Goal: Task Accomplishment & Management: Manage account settings

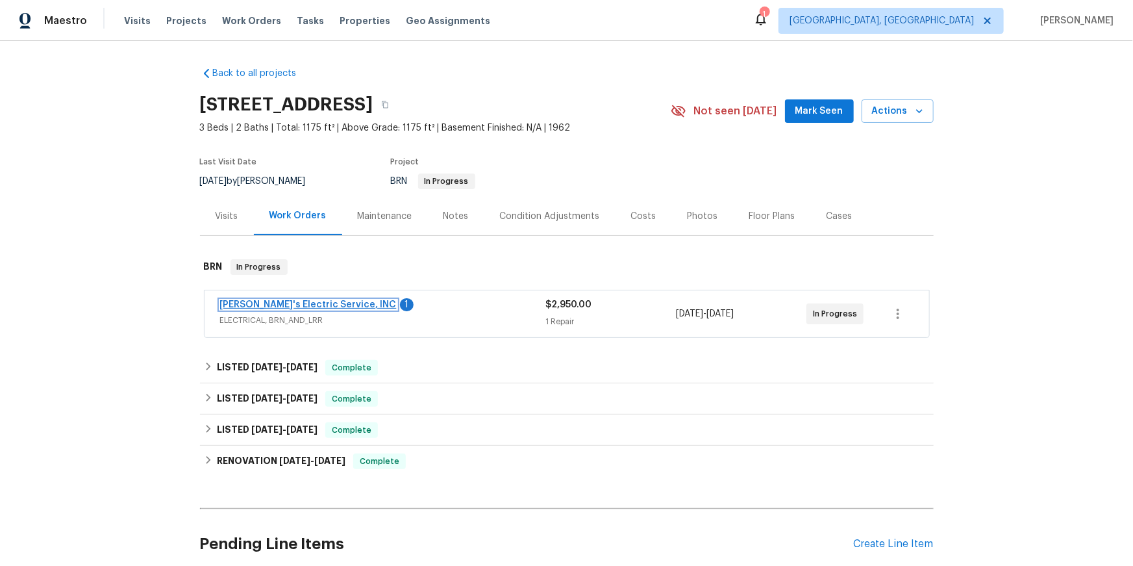
click at [342, 309] on link "Jack's Electric Service, INC" at bounding box center [308, 304] width 177 height 9
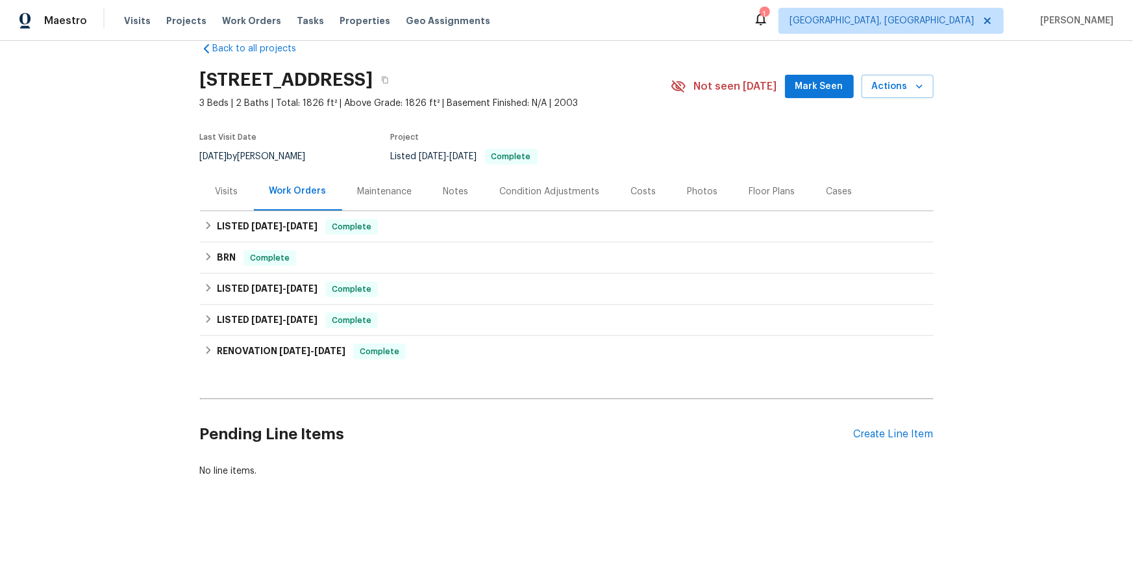
scroll to position [102, 0]
click at [210, 221] on icon at bounding box center [208, 225] width 9 height 9
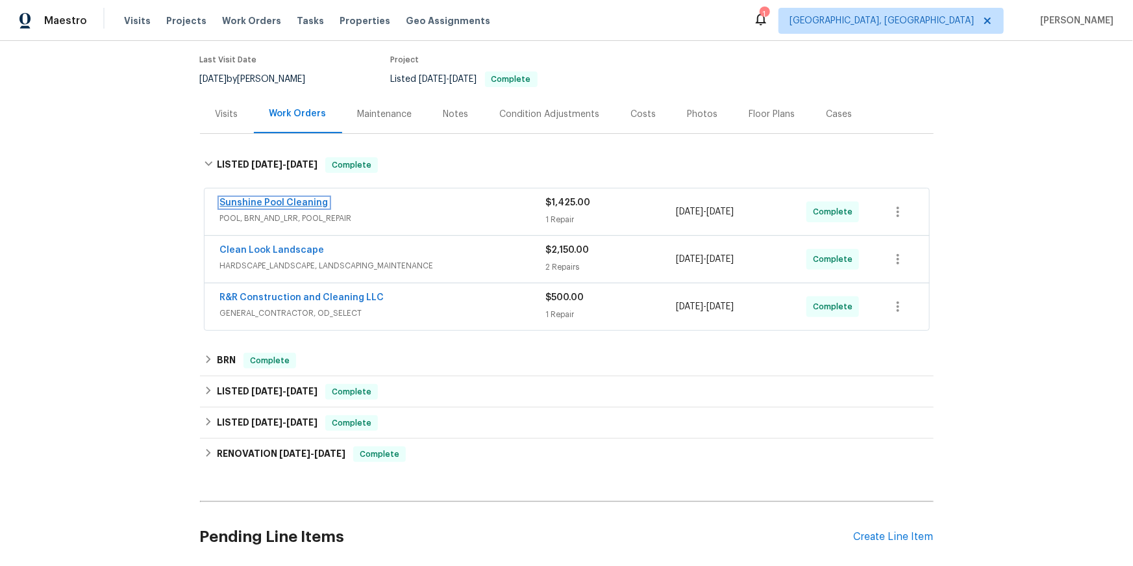
click at [290, 207] on link "Sunshine Pool Cleaning" at bounding box center [274, 202] width 108 height 9
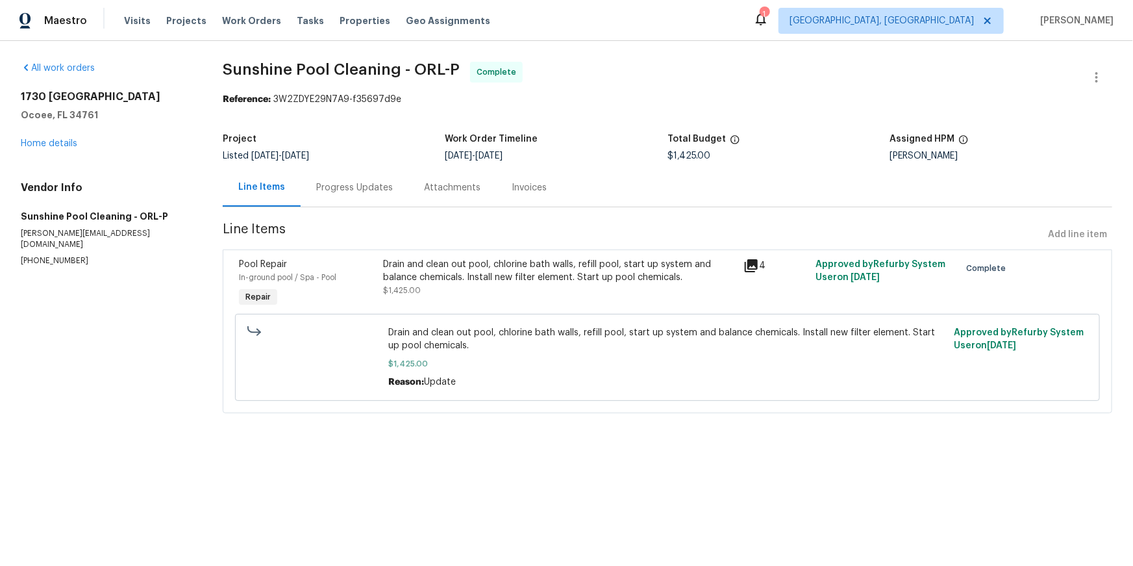
click at [384, 194] on div "Progress Updates" at bounding box center [354, 187] width 77 height 13
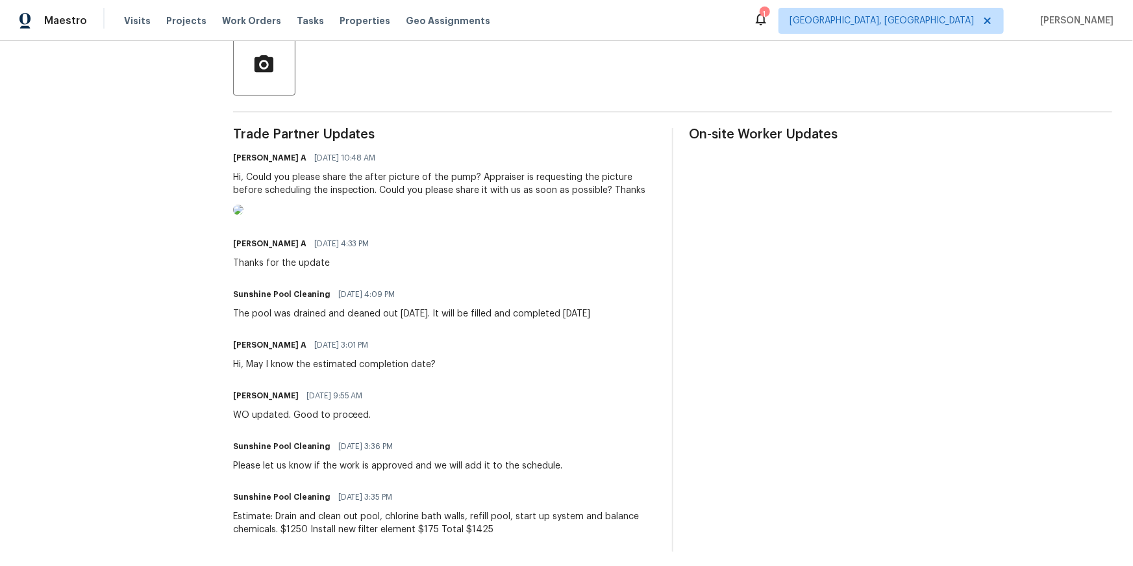
scroll to position [313, 0]
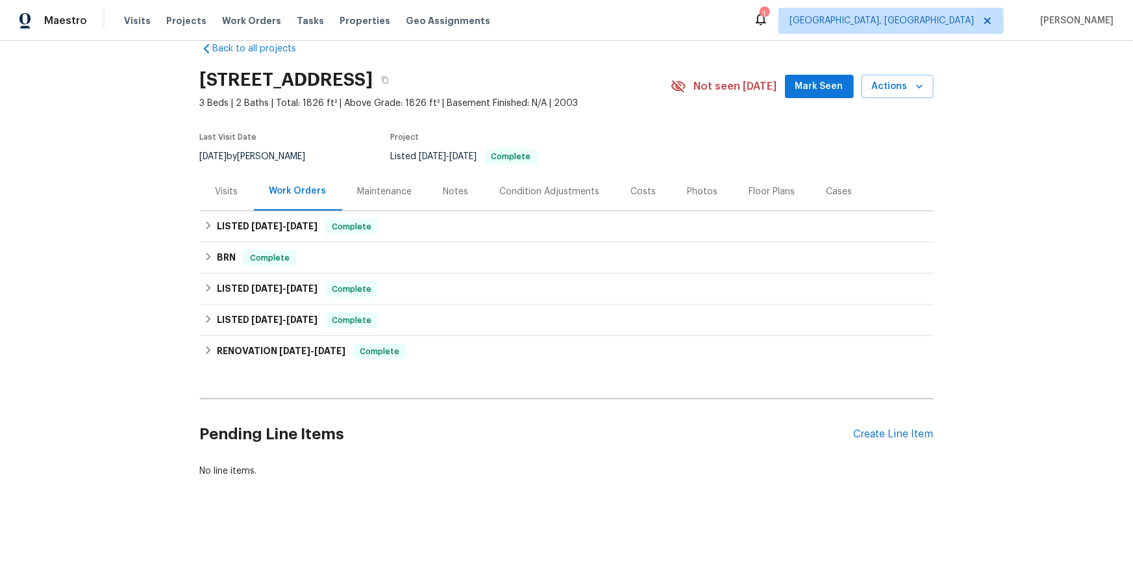
scroll to position [80, 0]
click at [213, 230] on icon at bounding box center [208, 225] width 9 height 9
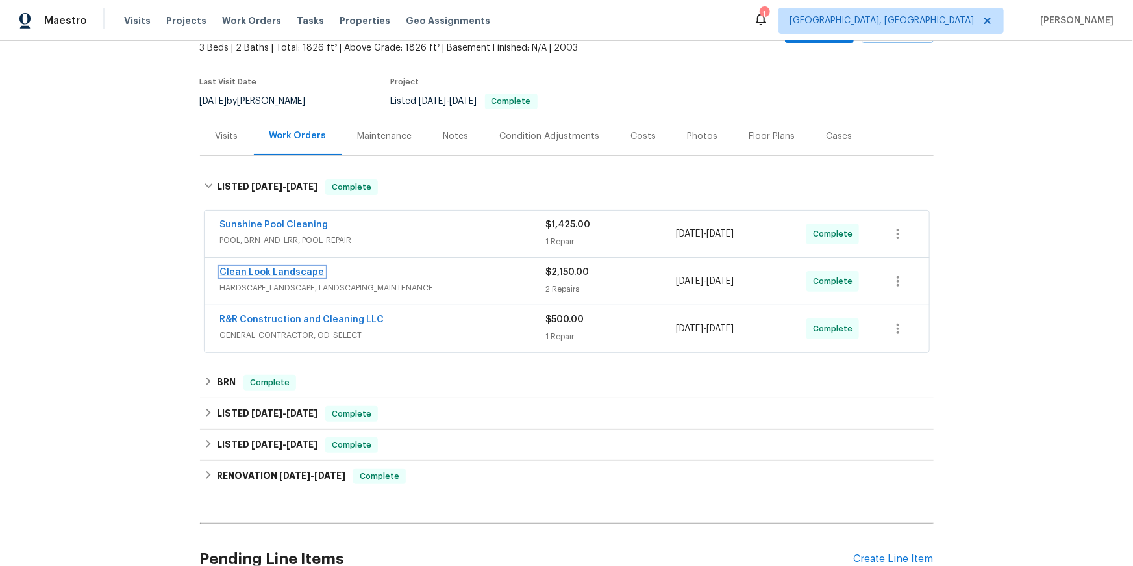
click at [304, 277] on link "Clean Look Landscape" at bounding box center [272, 272] width 105 height 9
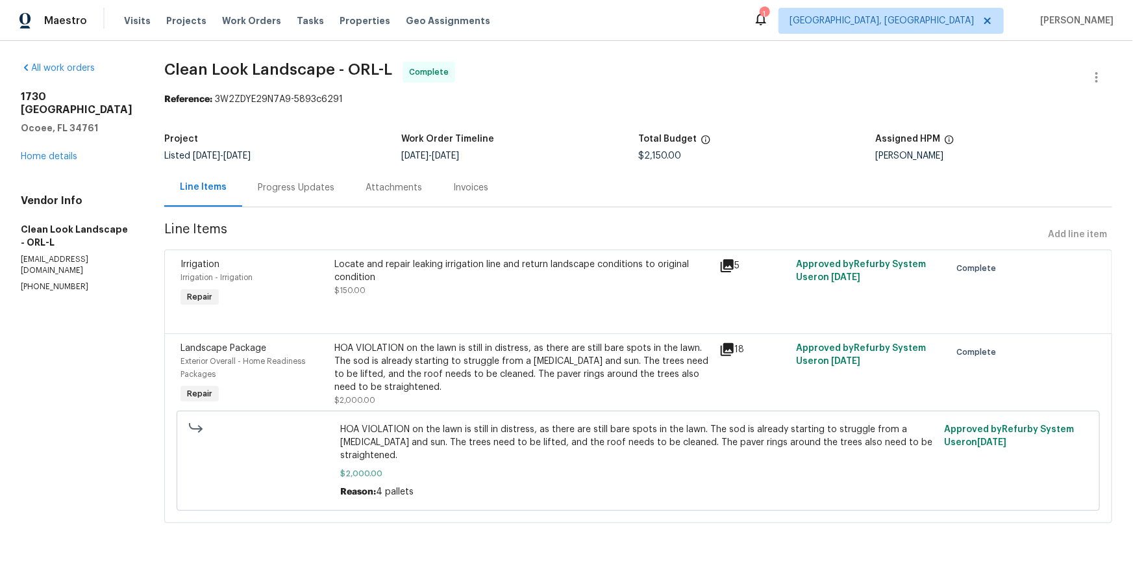
scroll to position [64, 0]
click at [334, 181] on div "Progress Updates" at bounding box center [296, 187] width 77 height 13
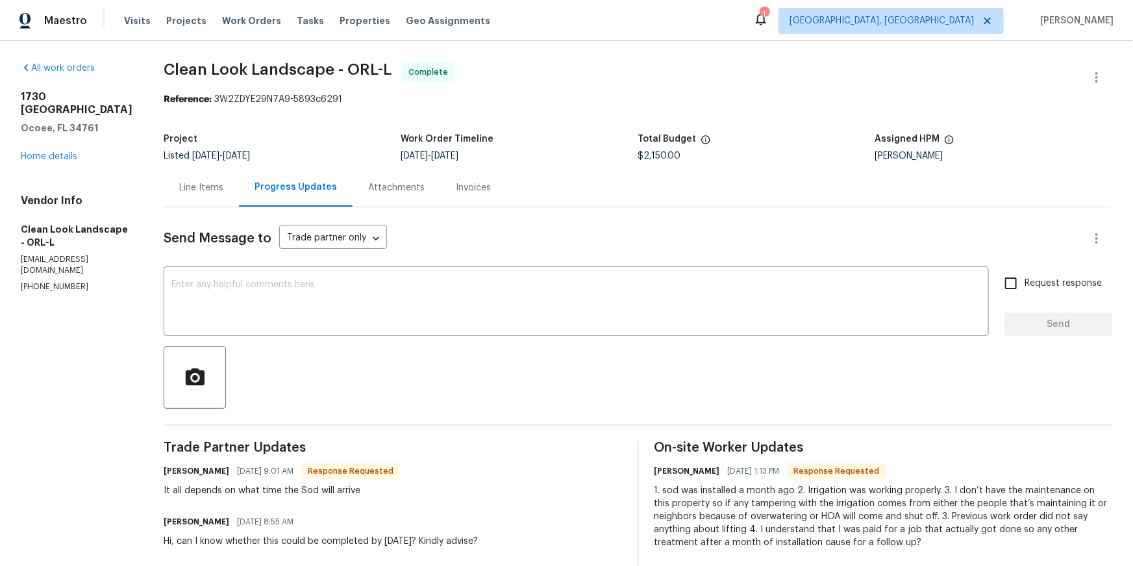
click at [239, 206] on div "Line Items" at bounding box center [201, 187] width 75 height 38
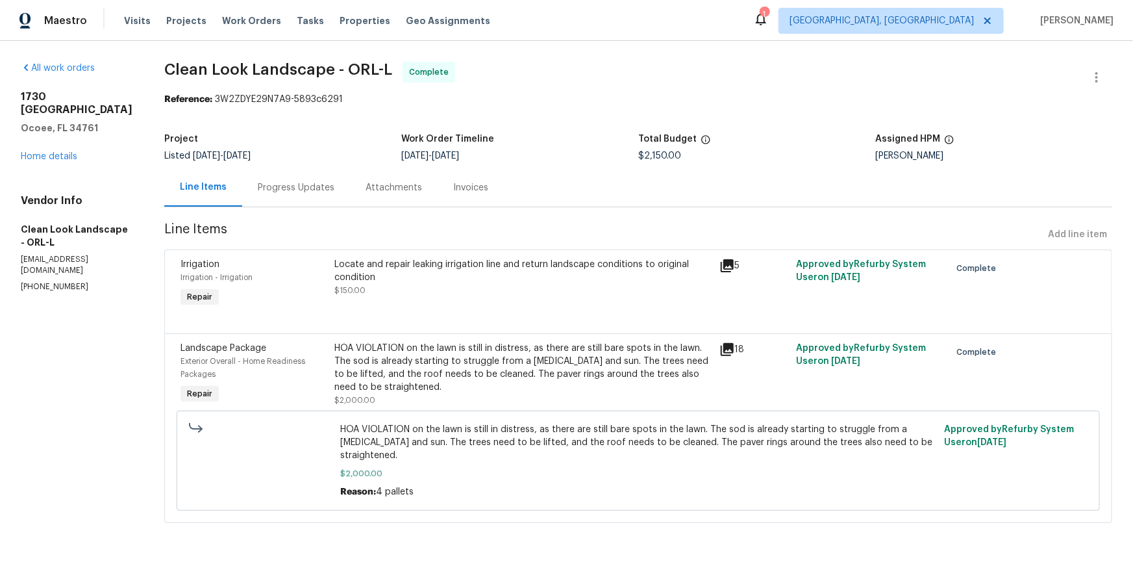
scroll to position [64, 0]
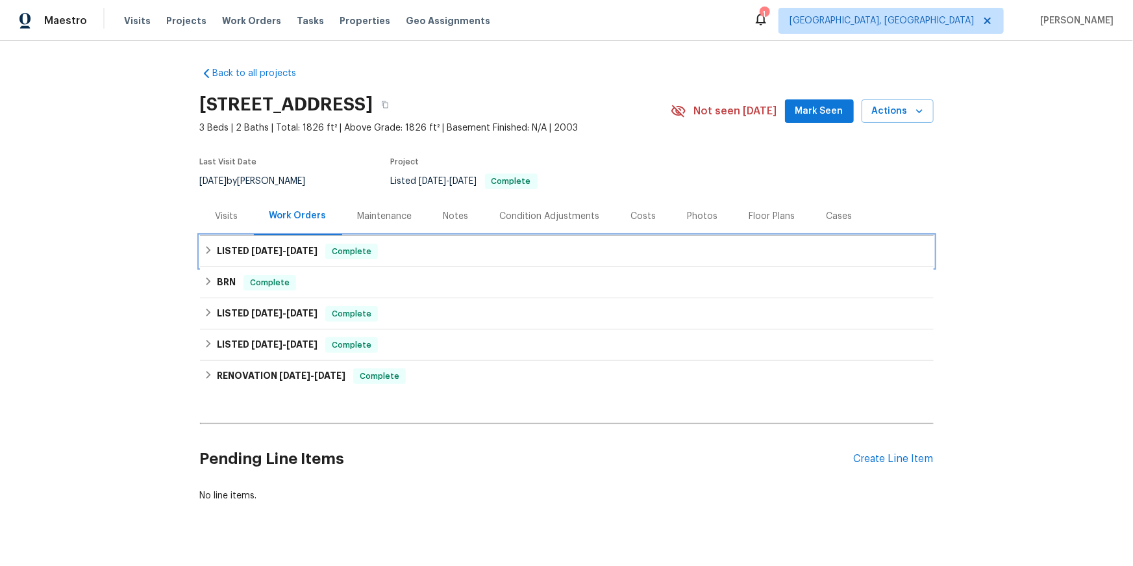
click at [213, 255] on icon at bounding box center [208, 249] width 9 height 9
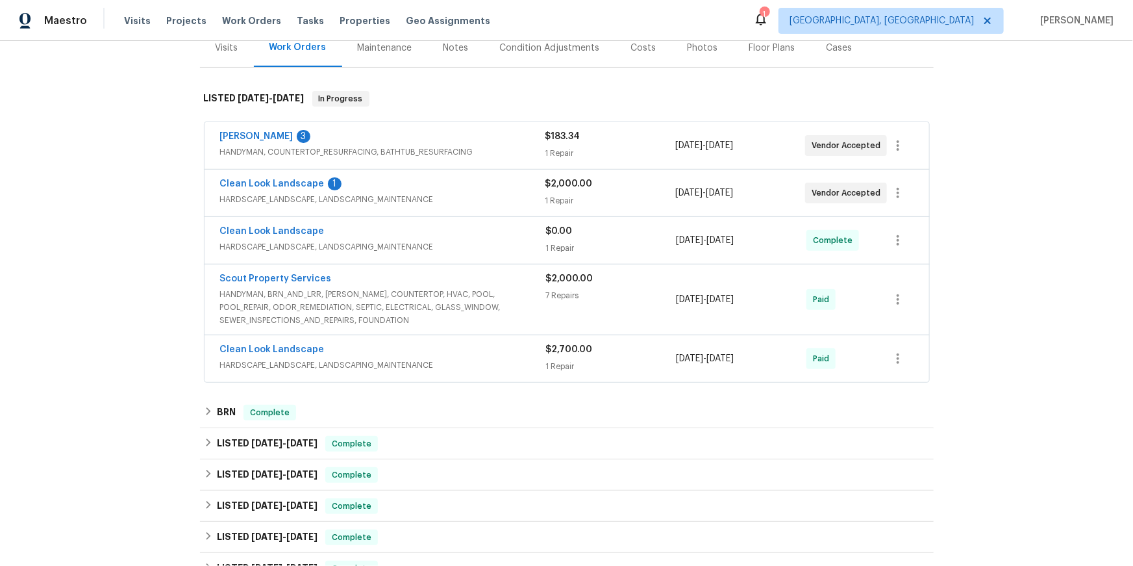
scroll to position [182, 0]
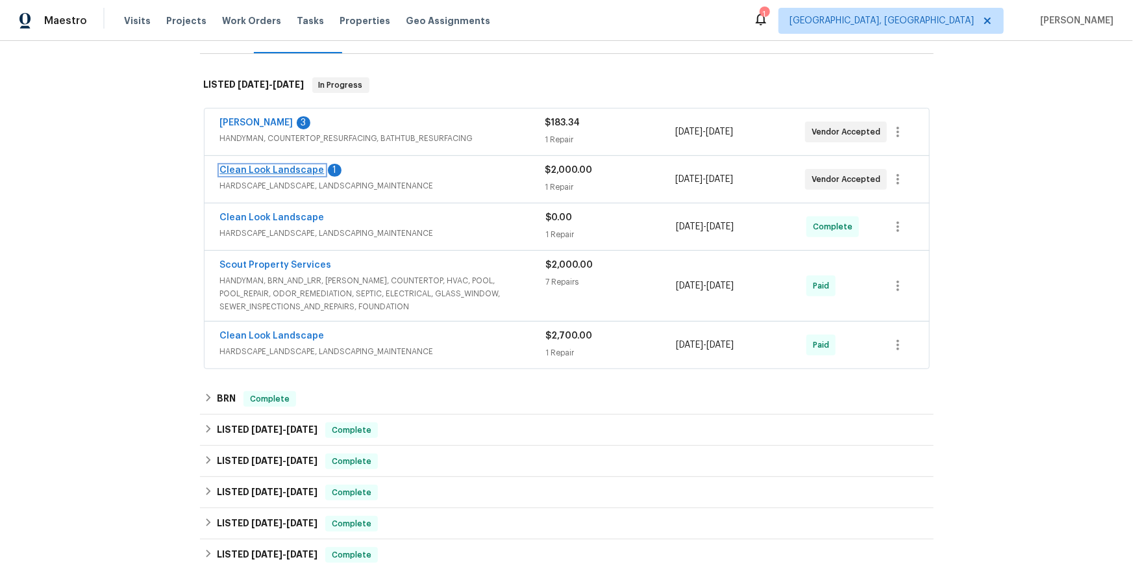
click at [277, 175] on link "Clean Look Landscape" at bounding box center [272, 170] width 105 height 9
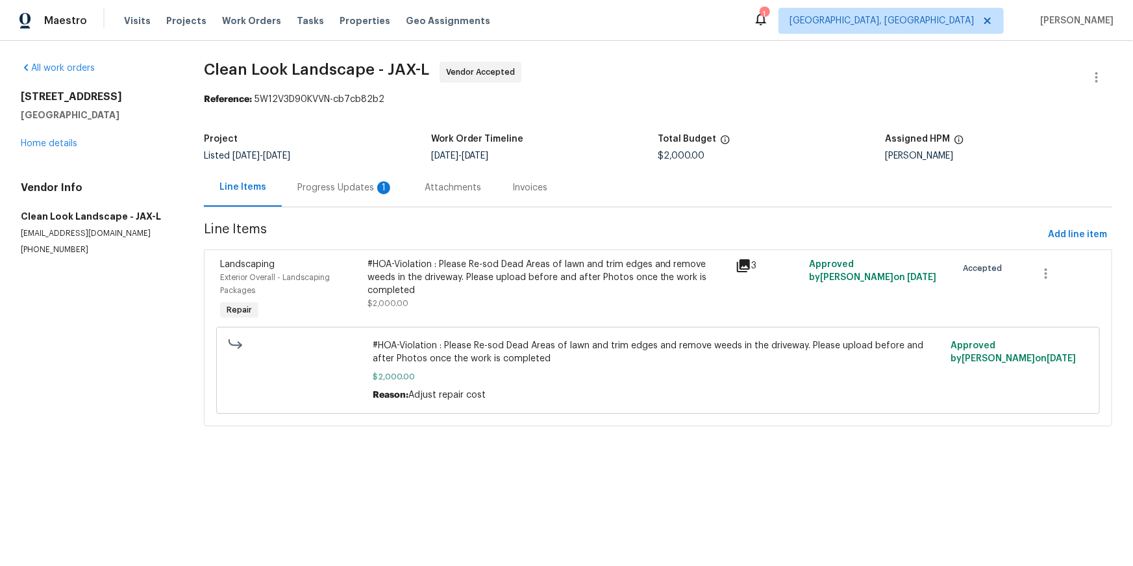
click at [356, 206] on div "Progress Updates 1" at bounding box center [345, 187] width 127 height 38
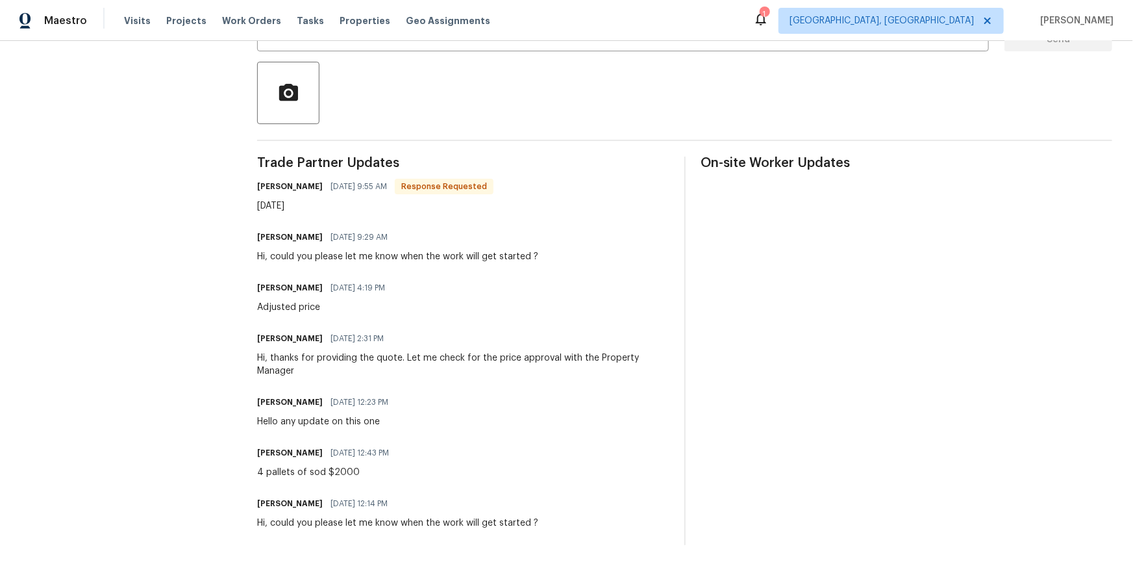
scroll to position [295, 0]
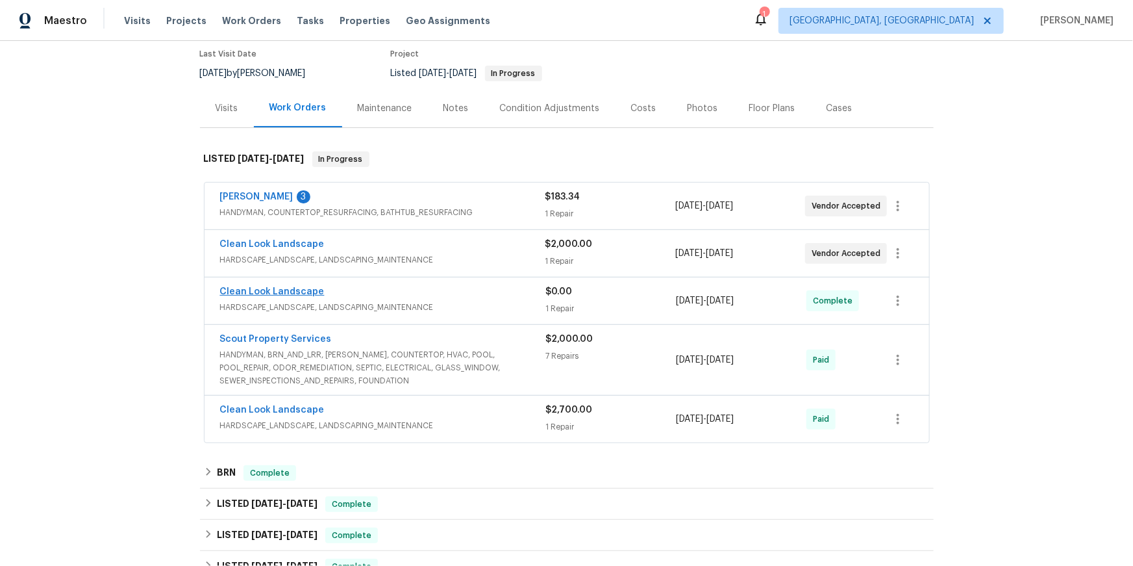
scroll to position [109, 0]
click at [264, 200] on link "[PERSON_NAME]" at bounding box center [256, 195] width 73 height 9
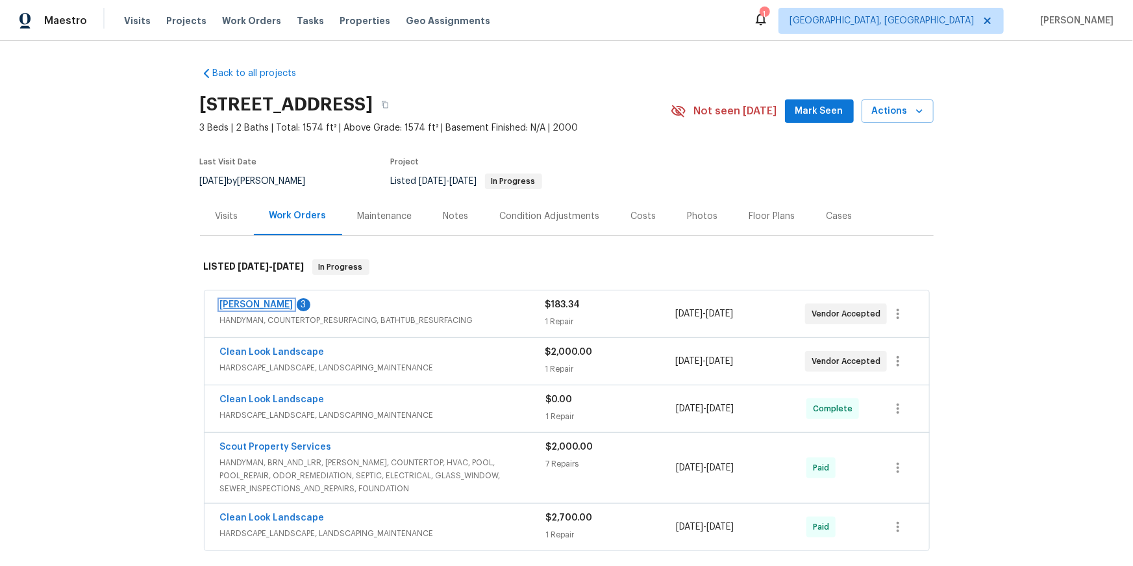
click at [290, 309] on link "Eric Hernandez" at bounding box center [256, 304] width 73 height 9
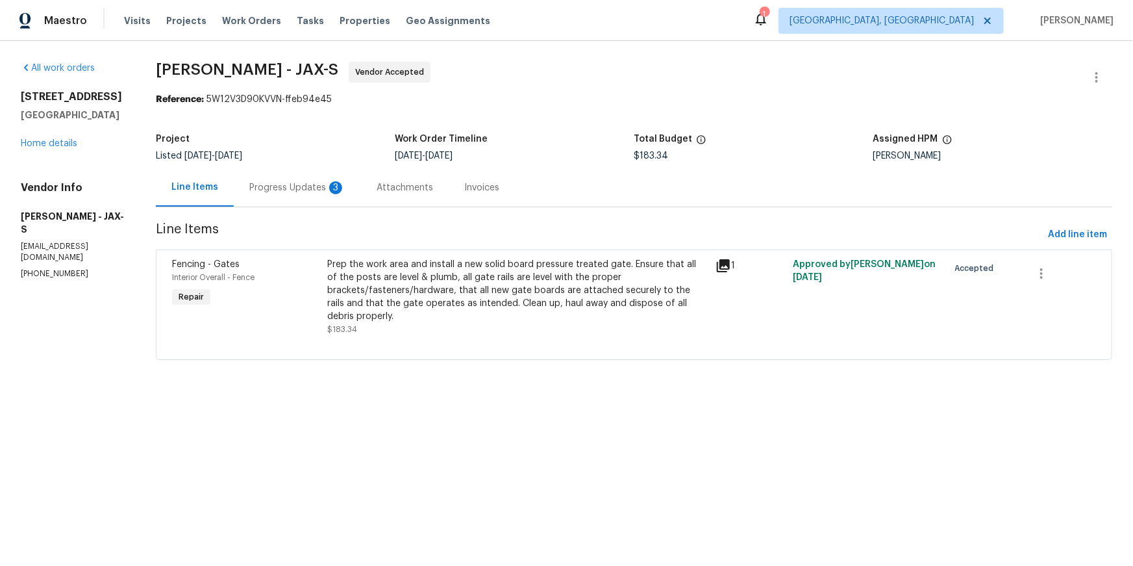
click at [345, 194] on div "Progress Updates 3" at bounding box center [297, 187] width 96 height 13
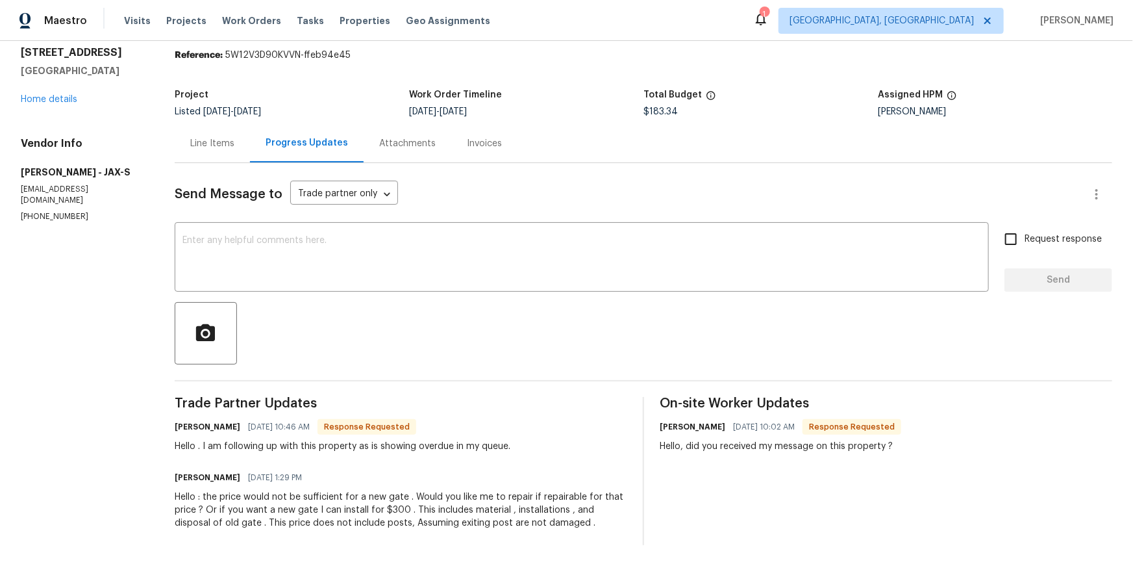
scroll to position [144, 0]
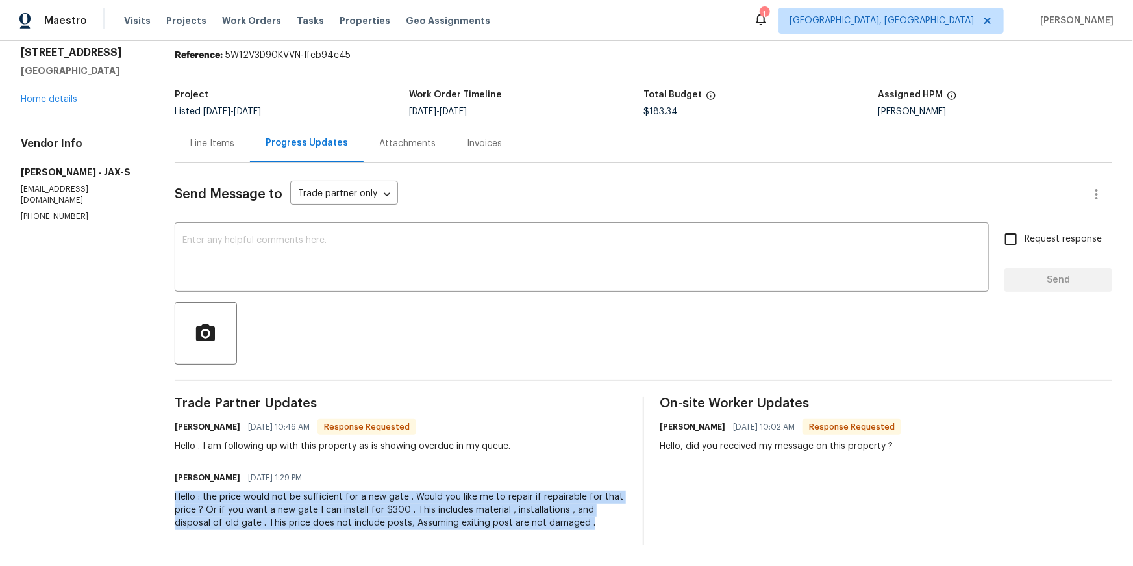
drag, startPoint x: 231, startPoint y: 469, endPoint x: 495, endPoint y: 512, distance: 267.6
click at [498, 512] on div "All work orders 2444 Shelby Creek Rd W Jacksonville, FL 32221 Home details Vend…" at bounding box center [566, 281] width 1133 height 569
copy div "Hello : the price would not be sufficient for a new gate . Would you like me to…"
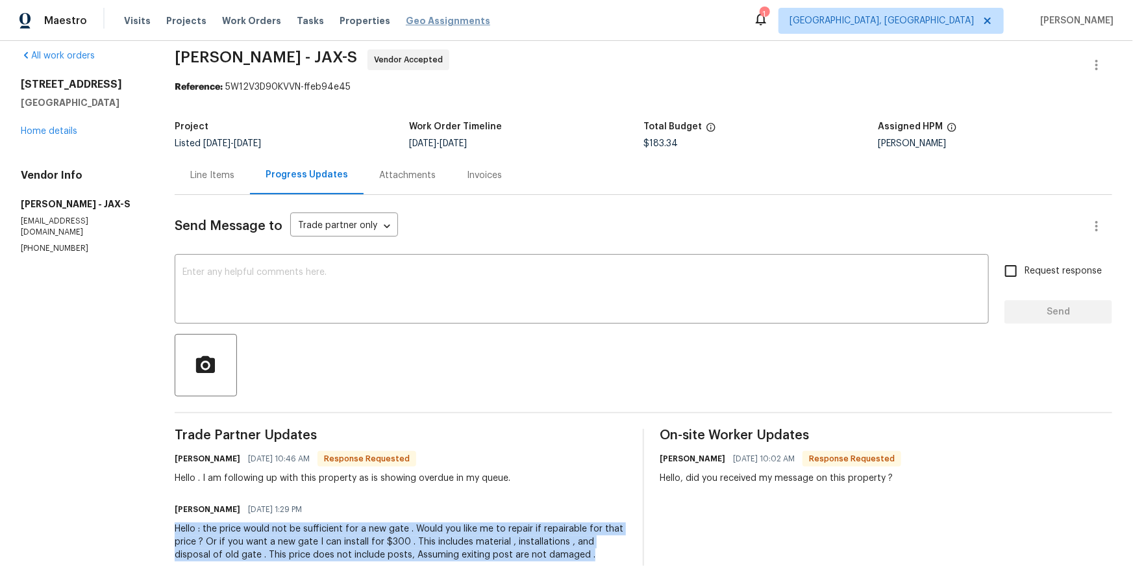
scroll to position [10, 0]
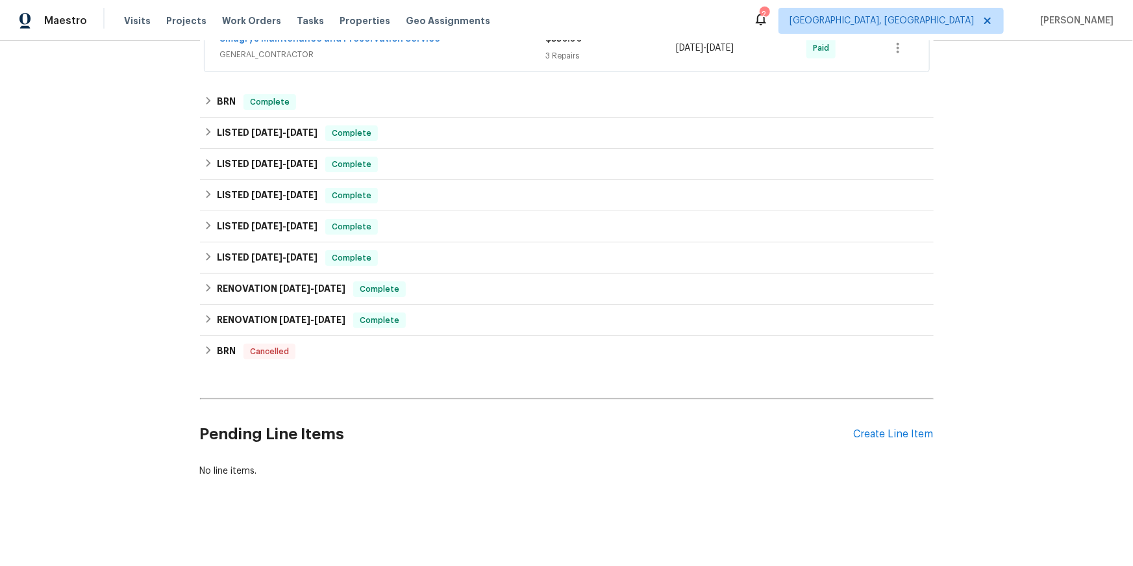
scroll to position [331, 0]
click at [212, 136] on icon at bounding box center [208, 131] width 9 height 9
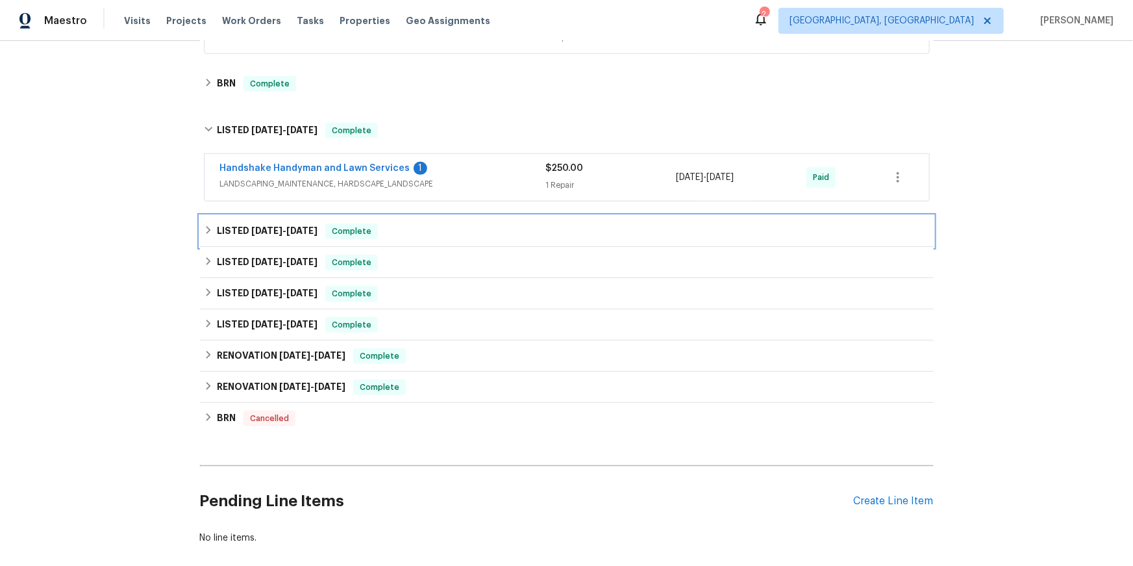
click at [213, 234] on icon at bounding box center [208, 229] width 9 height 9
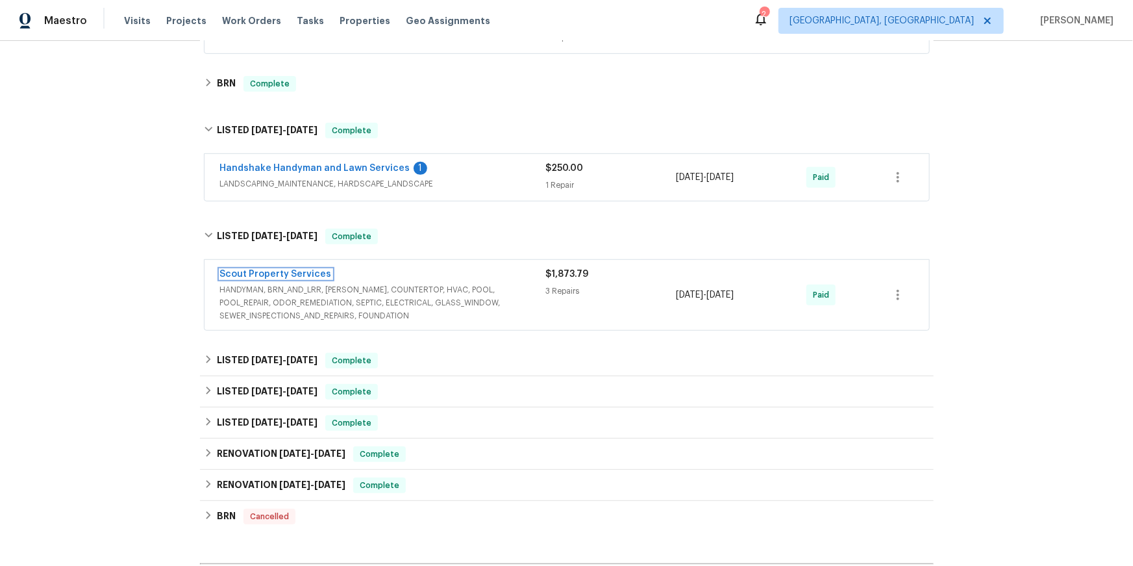
click at [283, 279] on link "Scout Property Services" at bounding box center [276, 273] width 112 height 9
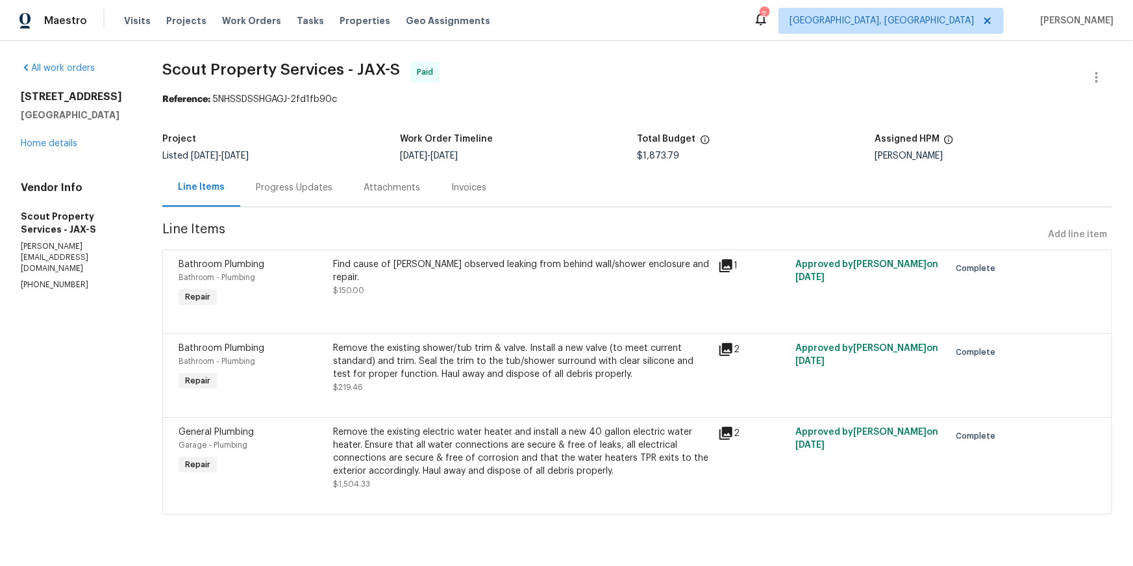
scroll to position [56, 0]
click at [486, 181] on div "Invoices" at bounding box center [468, 187] width 35 height 13
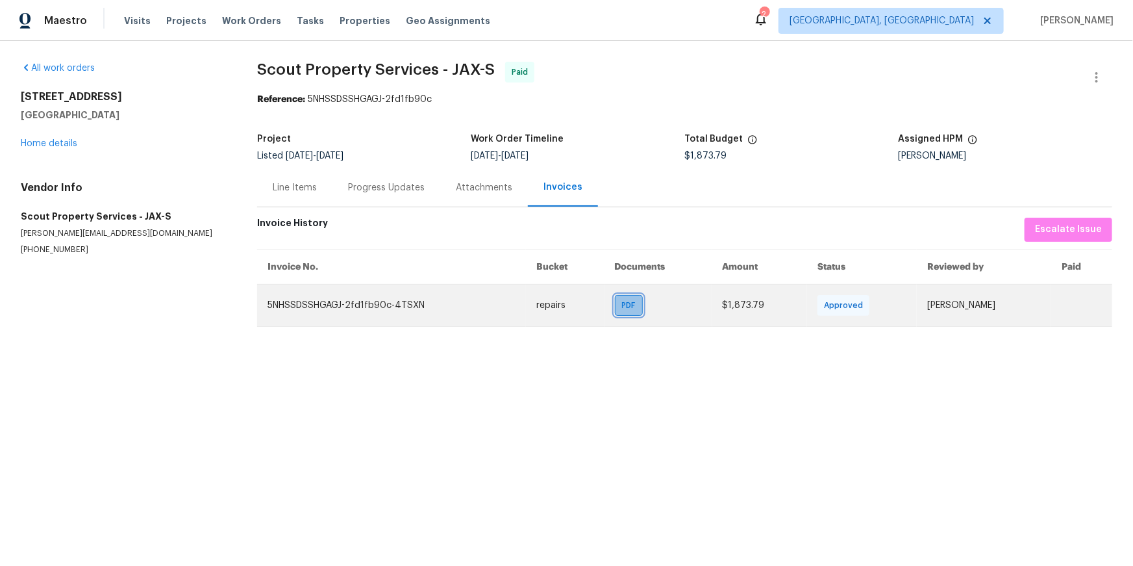
click at [622, 312] on span "PDF" at bounding box center [631, 305] width 19 height 13
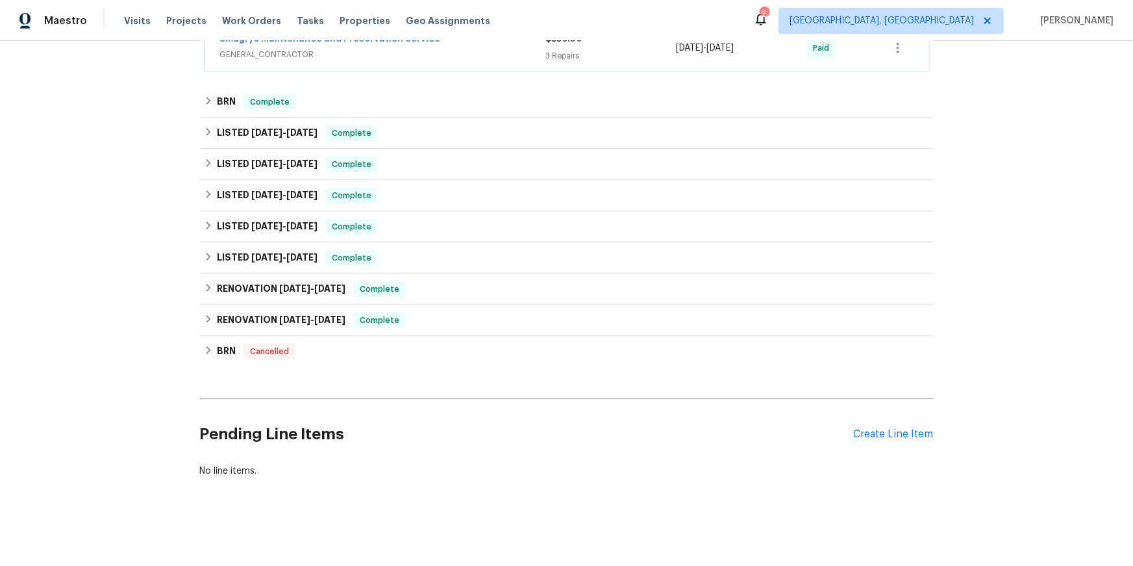
scroll to position [367, 0]
click at [208, 261] on icon at bounding box center [208, 256] width 9 height 9
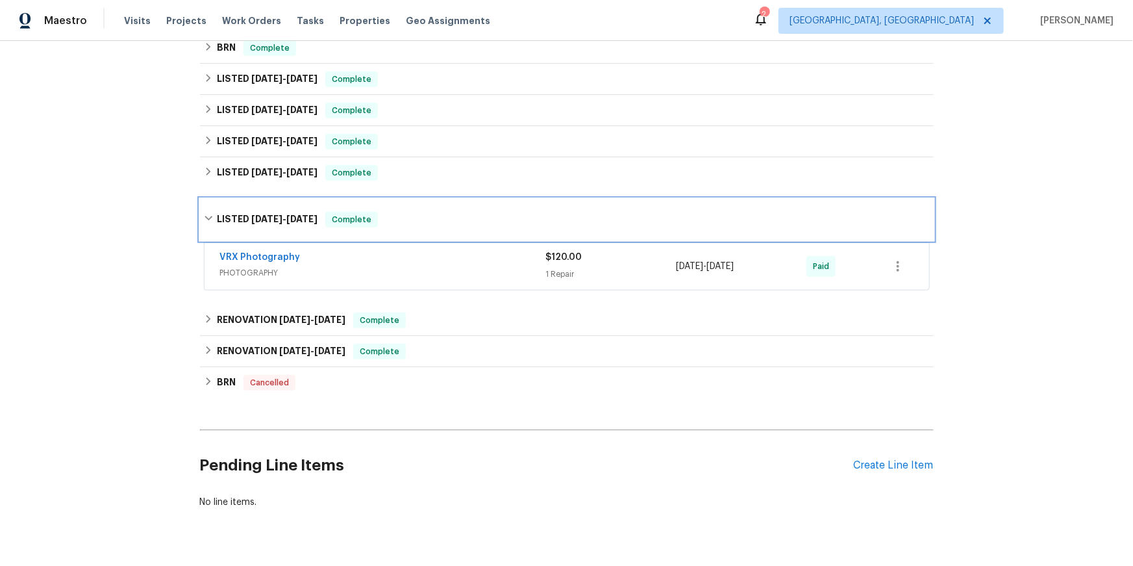
click at [208, 240] on div "LISTED [DATE] - [DATE] Complete" at bounding box center [567, 220] width 734 height 42
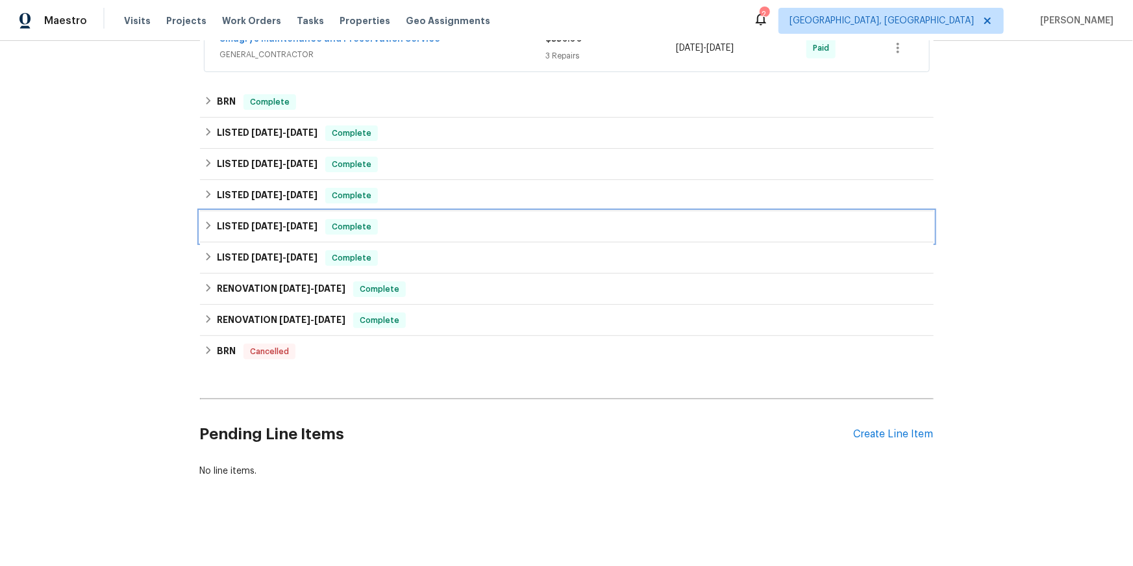
click at [209, 229] on icon at bounding box center [208, 225] width 5 height 8
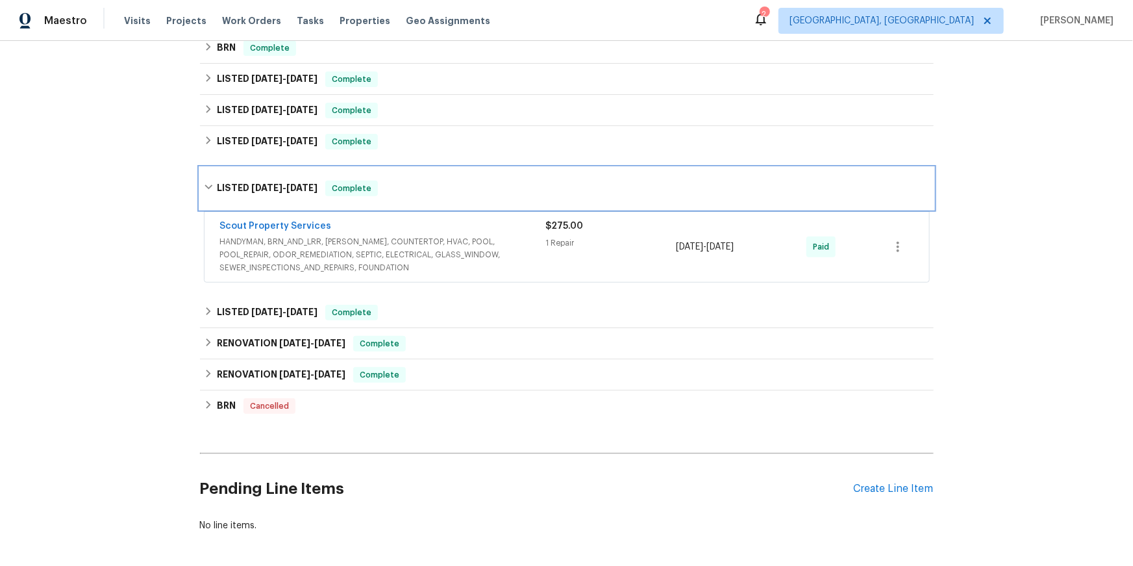
click at [209, 209] on div "LISTED [DATE] - [DATE] Complete" at bounding box center [567, 189] width 734 height 42
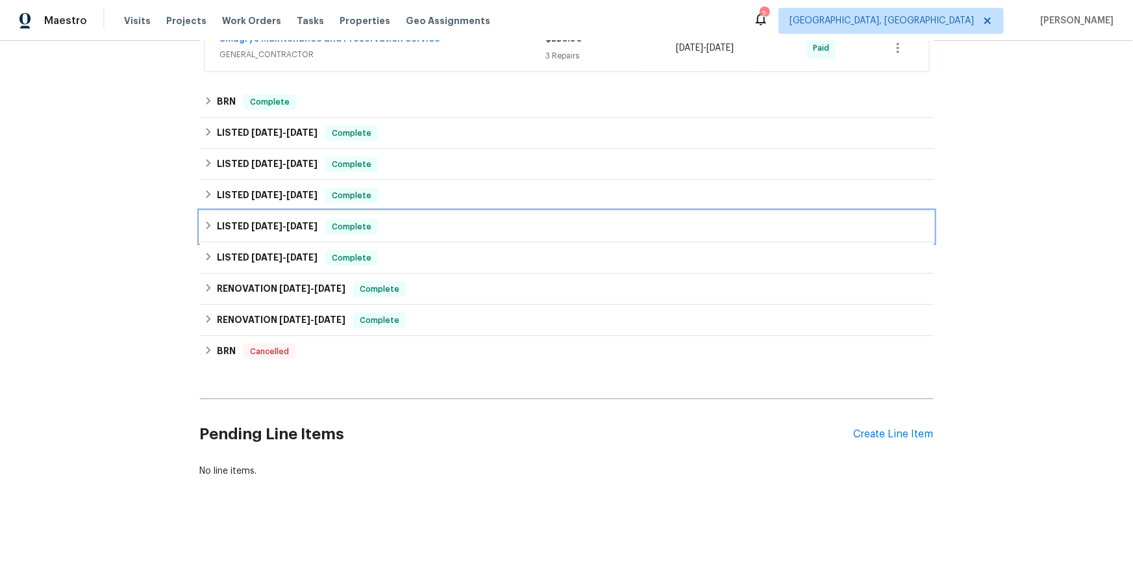
click at [209, 229] on icon at bounding box center [208, 225] width 5 height 8
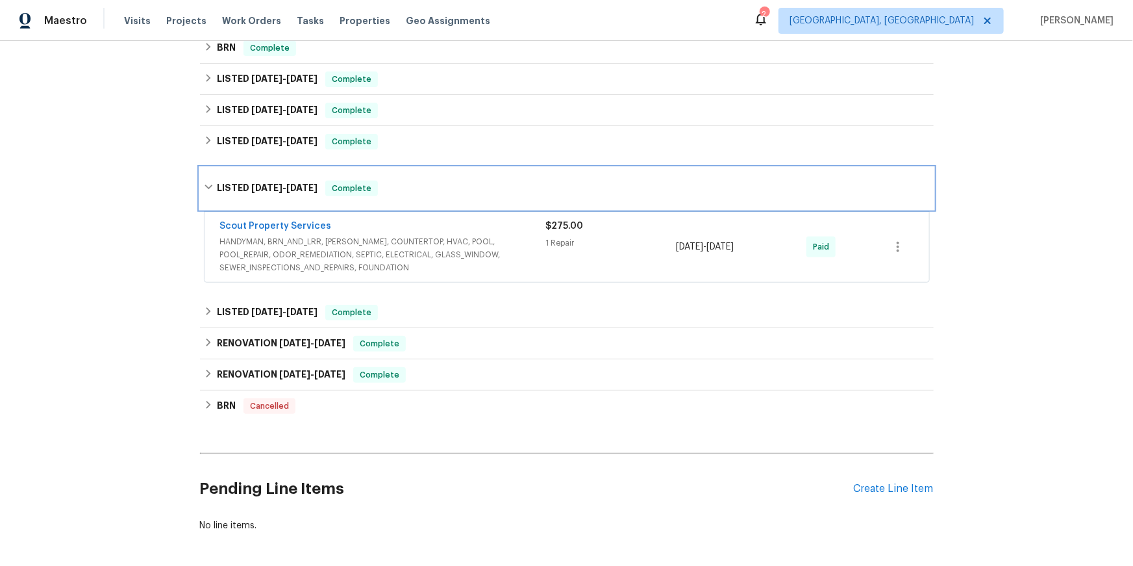
click at [210, 209] on div "LISTED [DATE] - [DATE] Complete" at bounding box center [567, 189] width 734 height 42
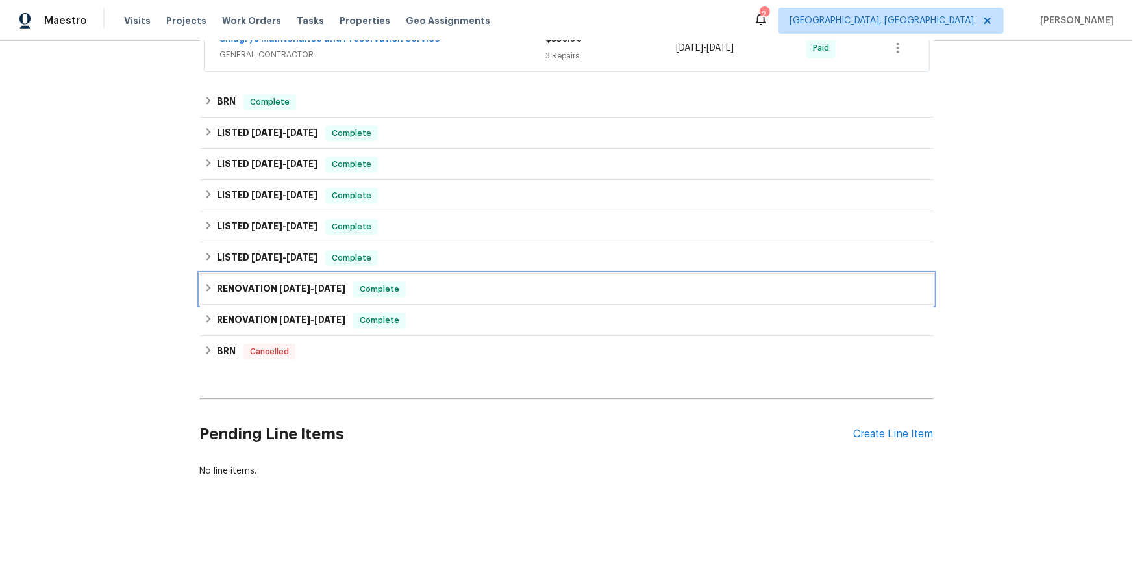
click at [213, 292] on icon at bounding box center [208, 287] width 9 height 9
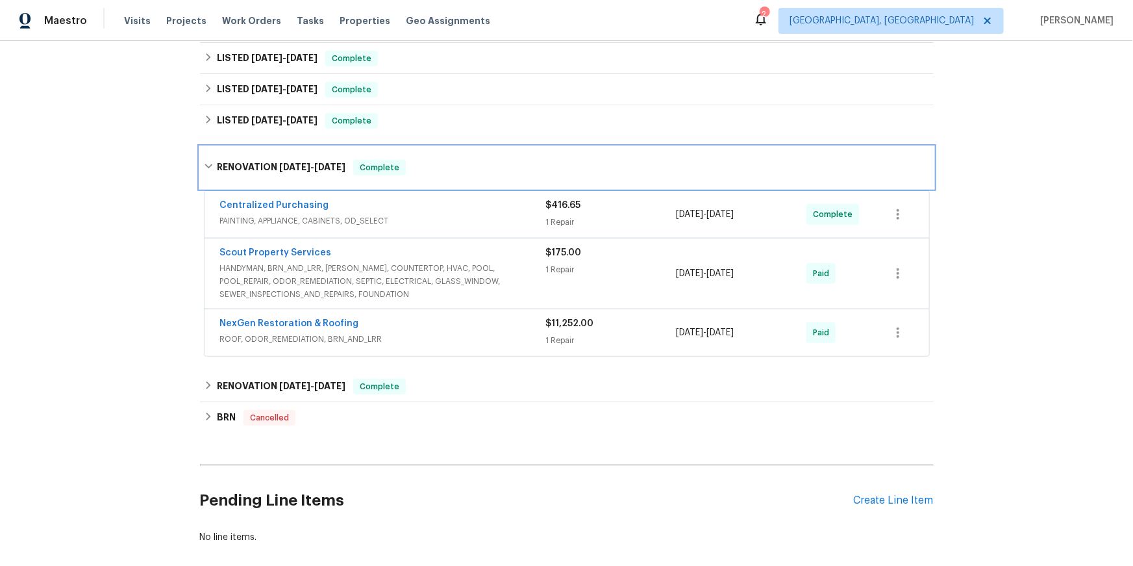
scroll to position [454, 0]
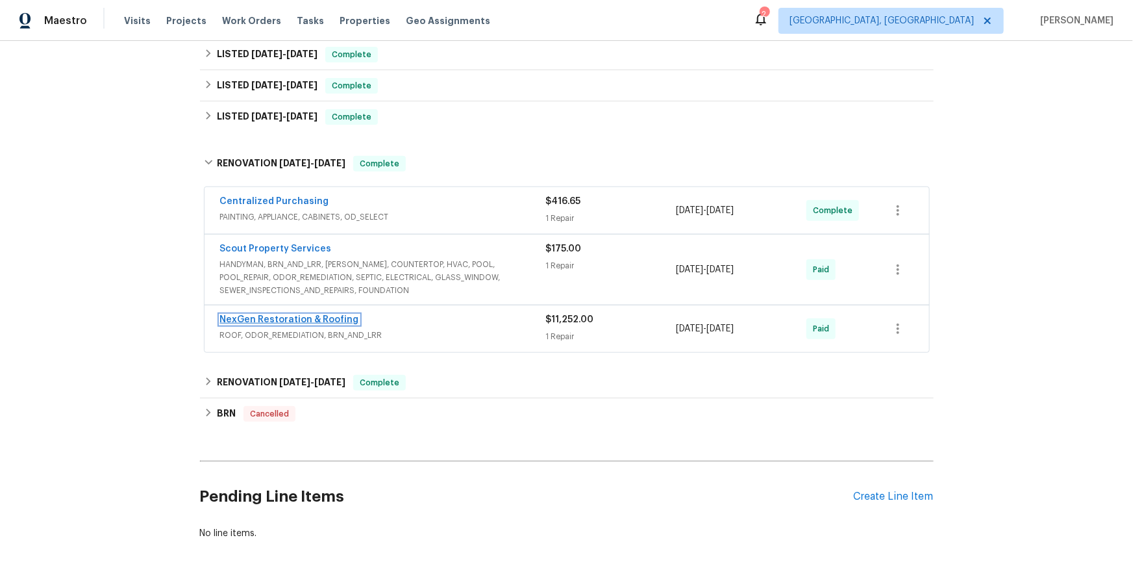
click at [292, 324] on link "NexGen Restoration & Roofing" at bounding box center [289, 319] width 139 height 9
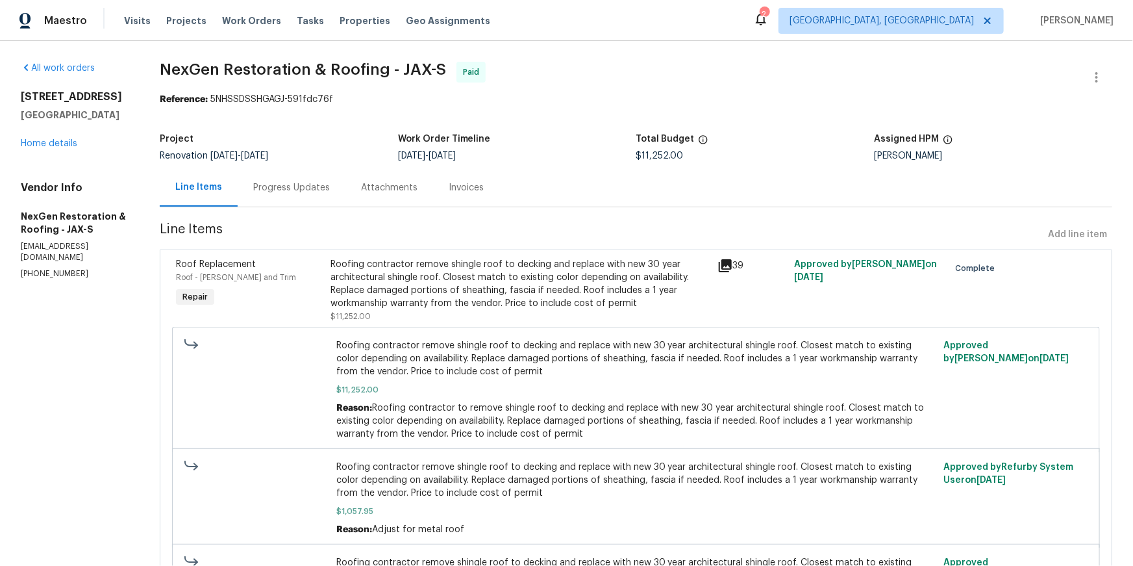
click at [484, 194] on div "Invoices" at bounding box center [466, 187] width 35 height 13
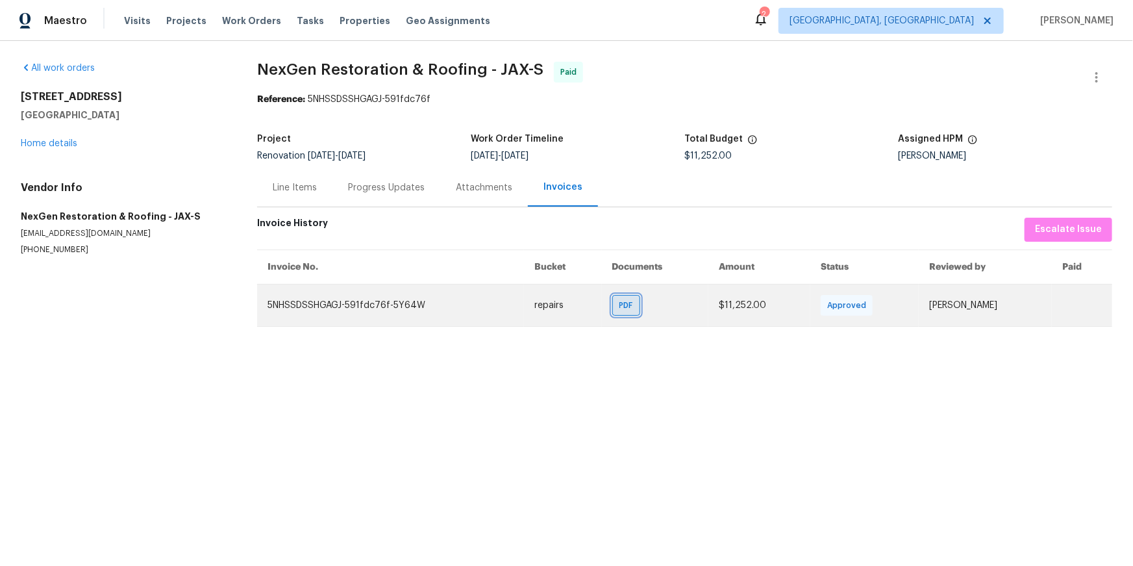
click at [619, 312] on span "PDF" at bounding box center [628, 305] width 19 height 13
